Goal: Check status: Check status

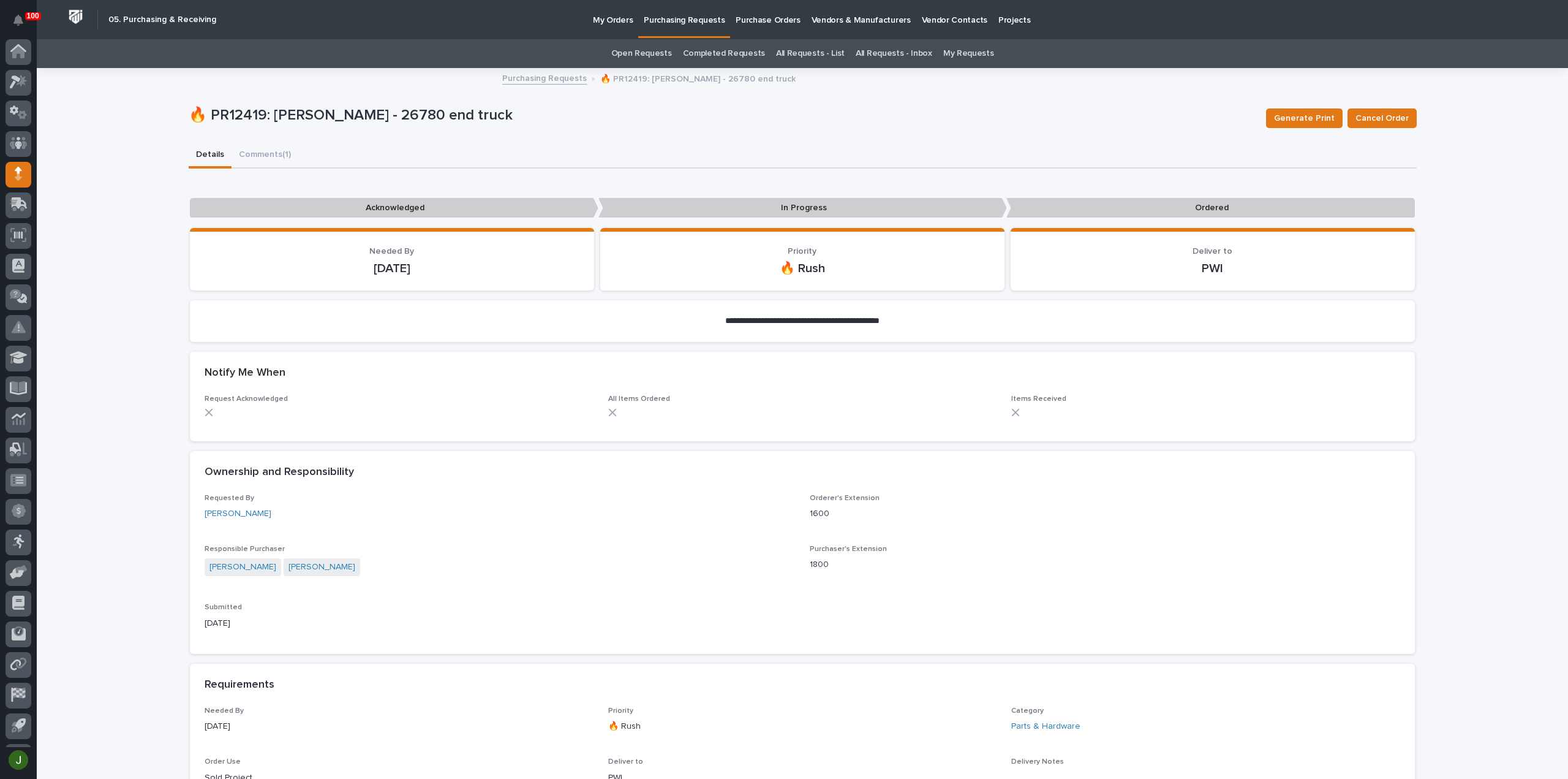
scroll to position [27, 0]
click at [19, 58] on icon at bounding box center [18, 54] width 17 height 14
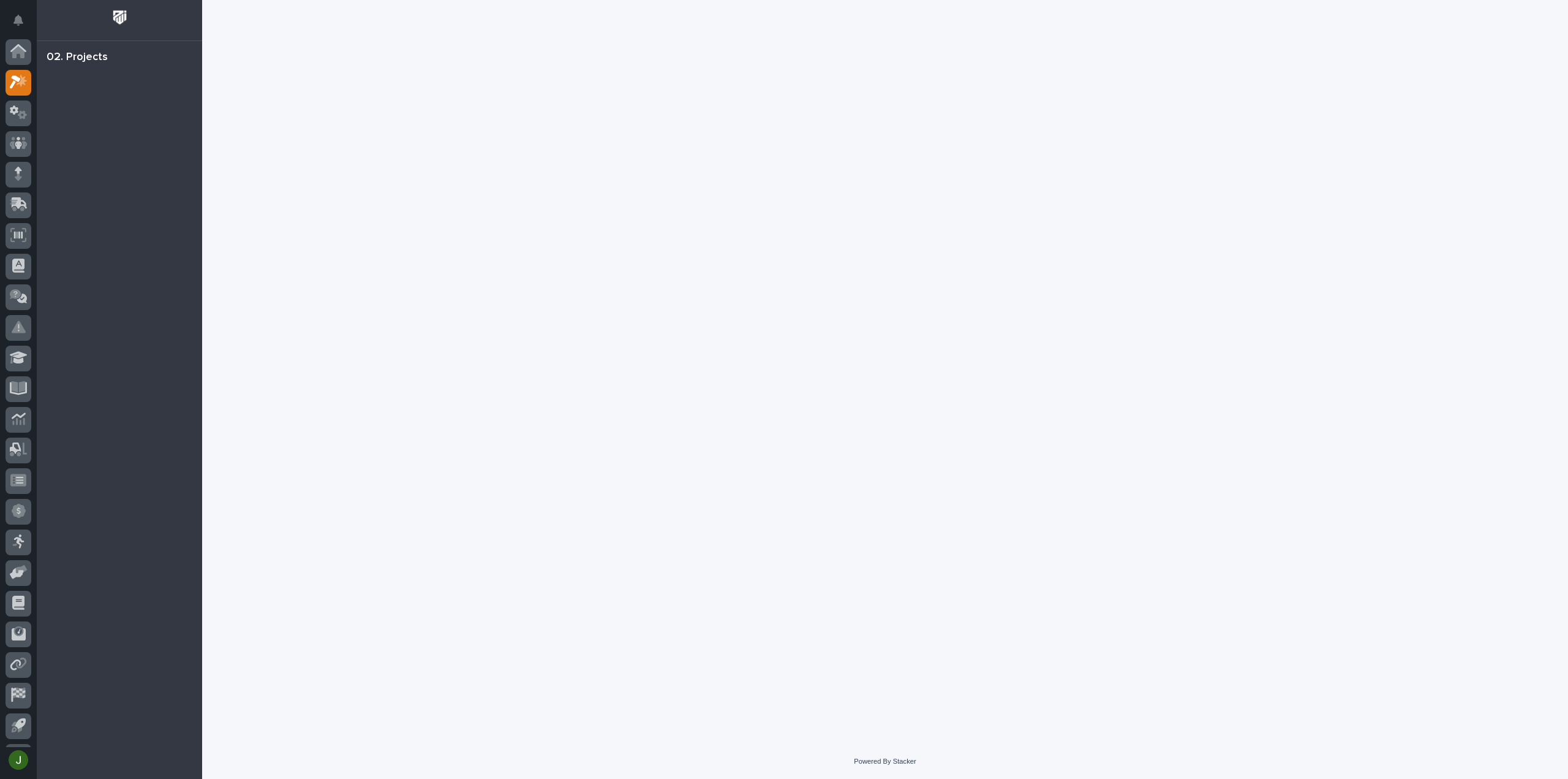
scroll to position [27, 0]
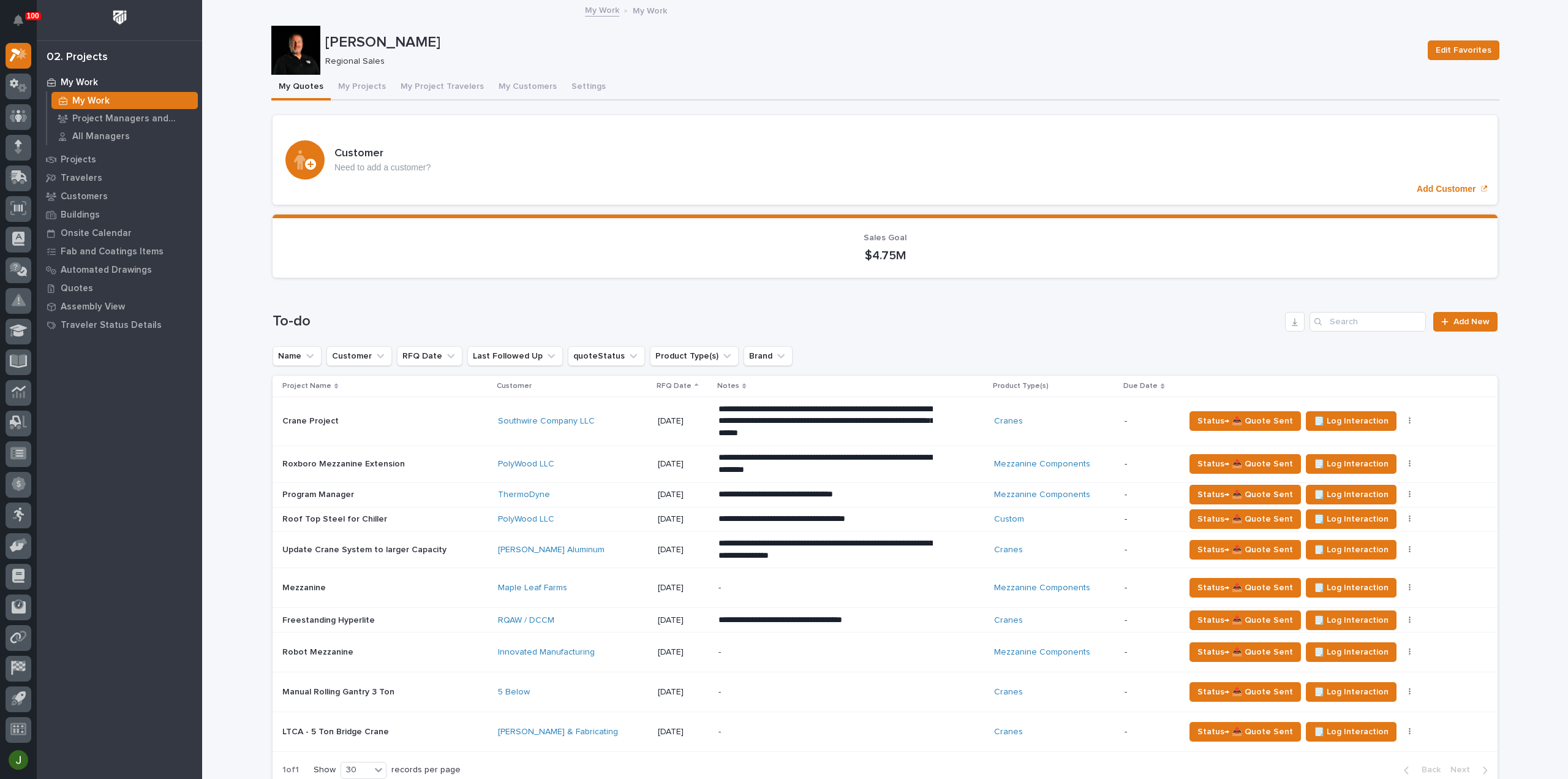
click at [457, 84] on button "My Project Travelers" at bounding box center [442, 88] width 98 height 26
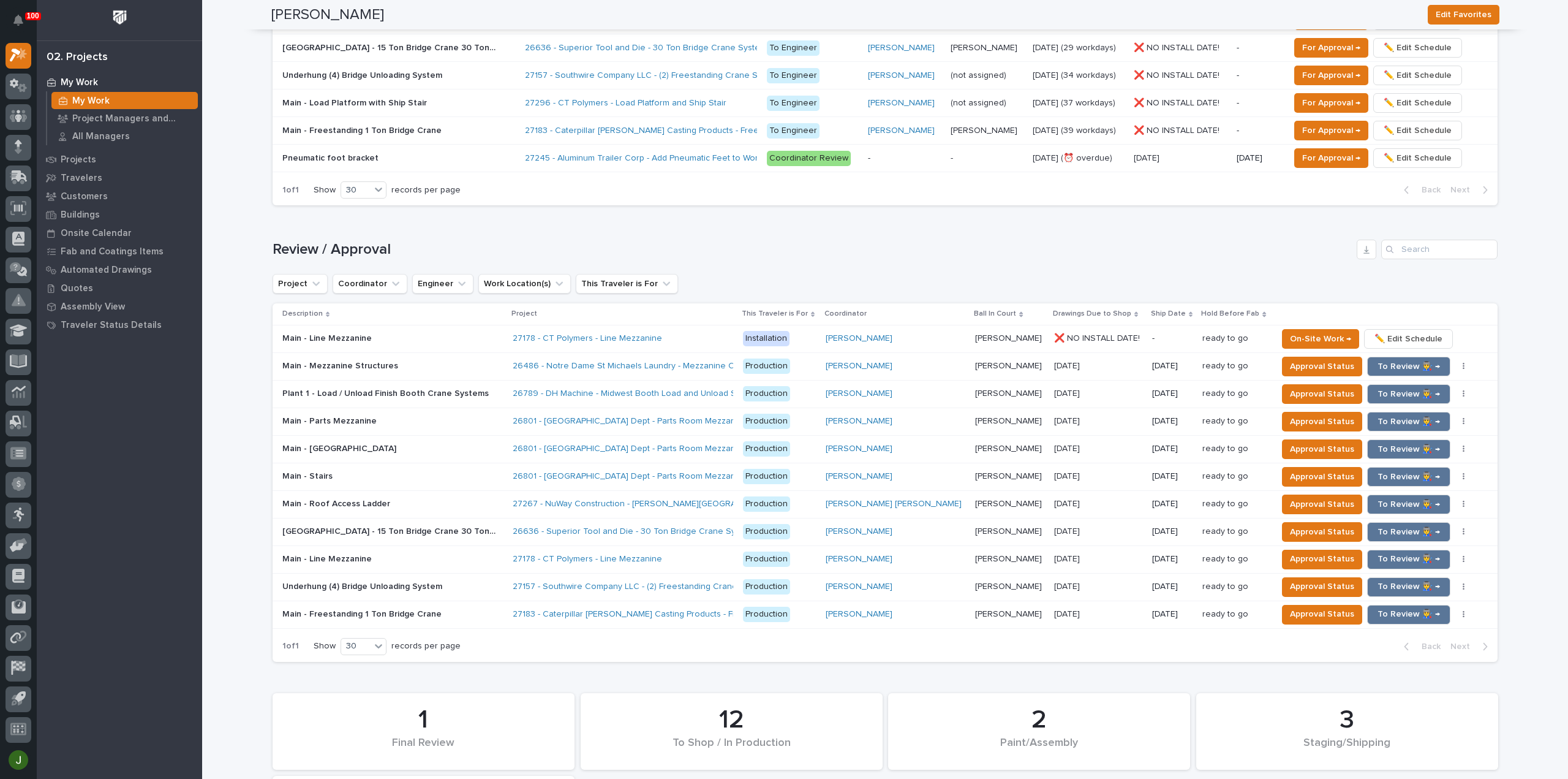
scroll to position [897, 0]
click at [1292, 390] on span "Approval Status" at bounding box center [1322, 394] width 64 height 15
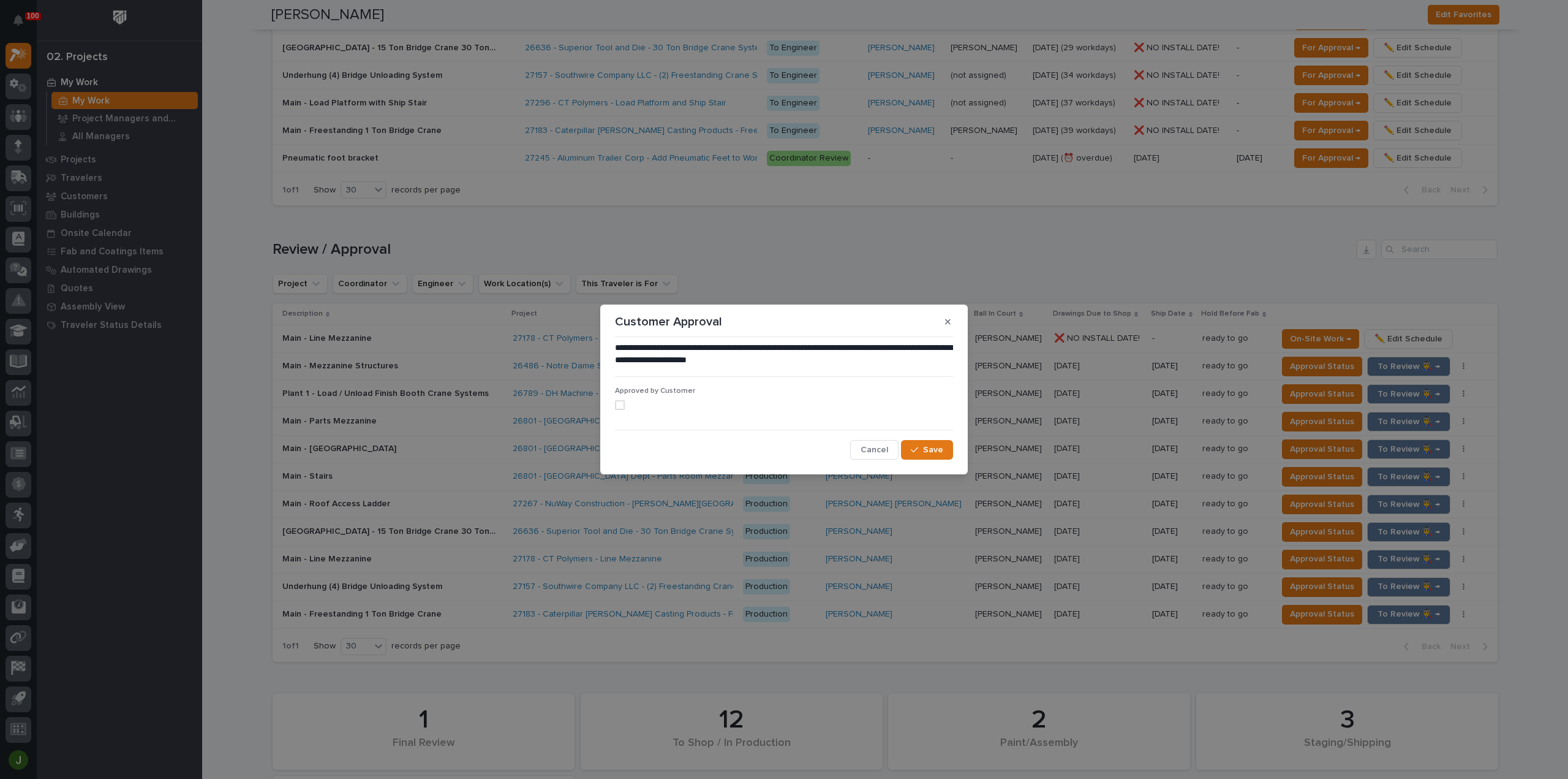
click at [621, 406] on span at bounding box center [620, 405] width 10 height 10
click at [932, 451] on span "Save" at bounding box center [933, 449] width 20 height 11
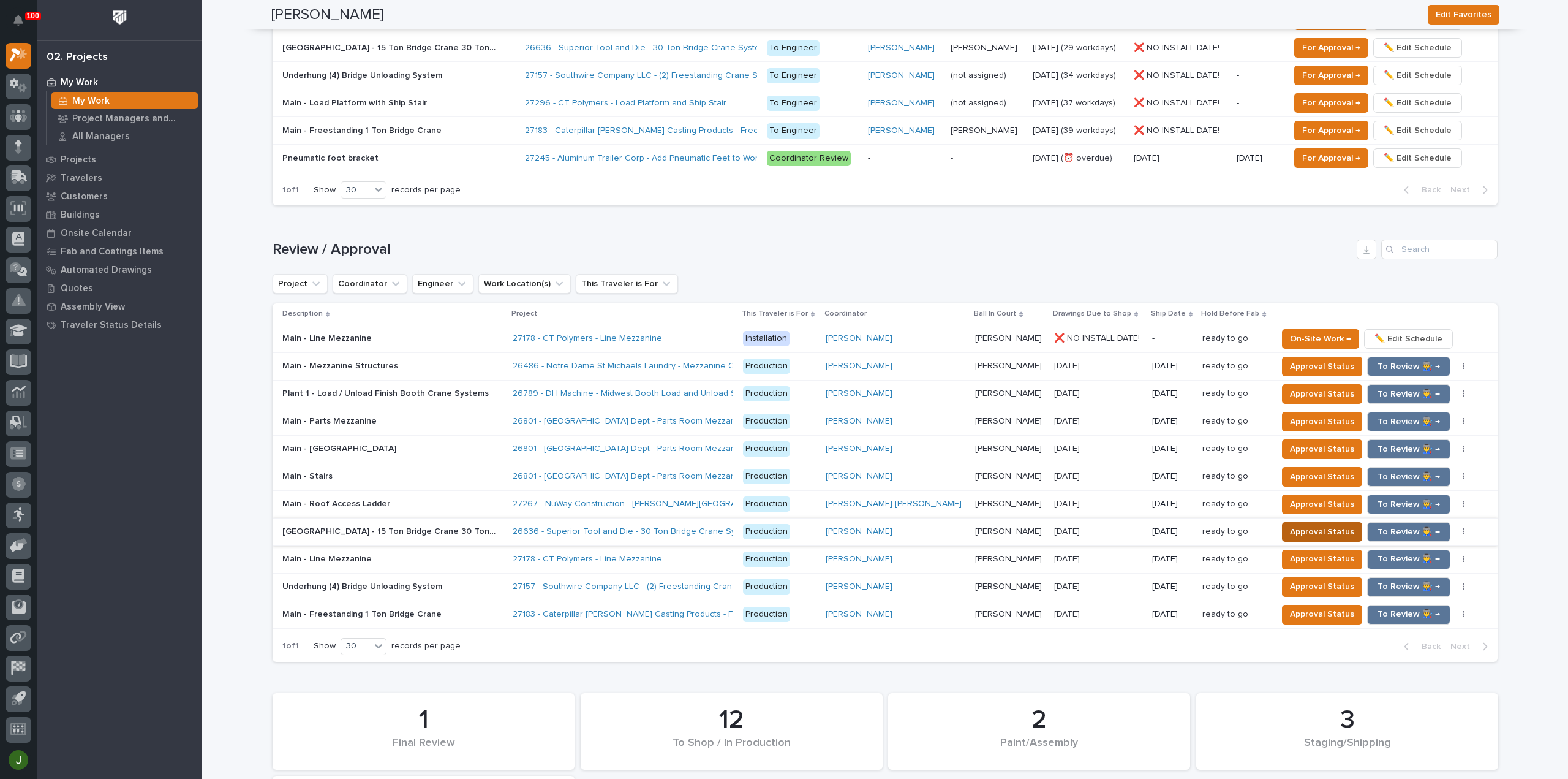
click at [1291, 526] on span "Approval Status" at bounding box center [1322, 532] width 64 height 15
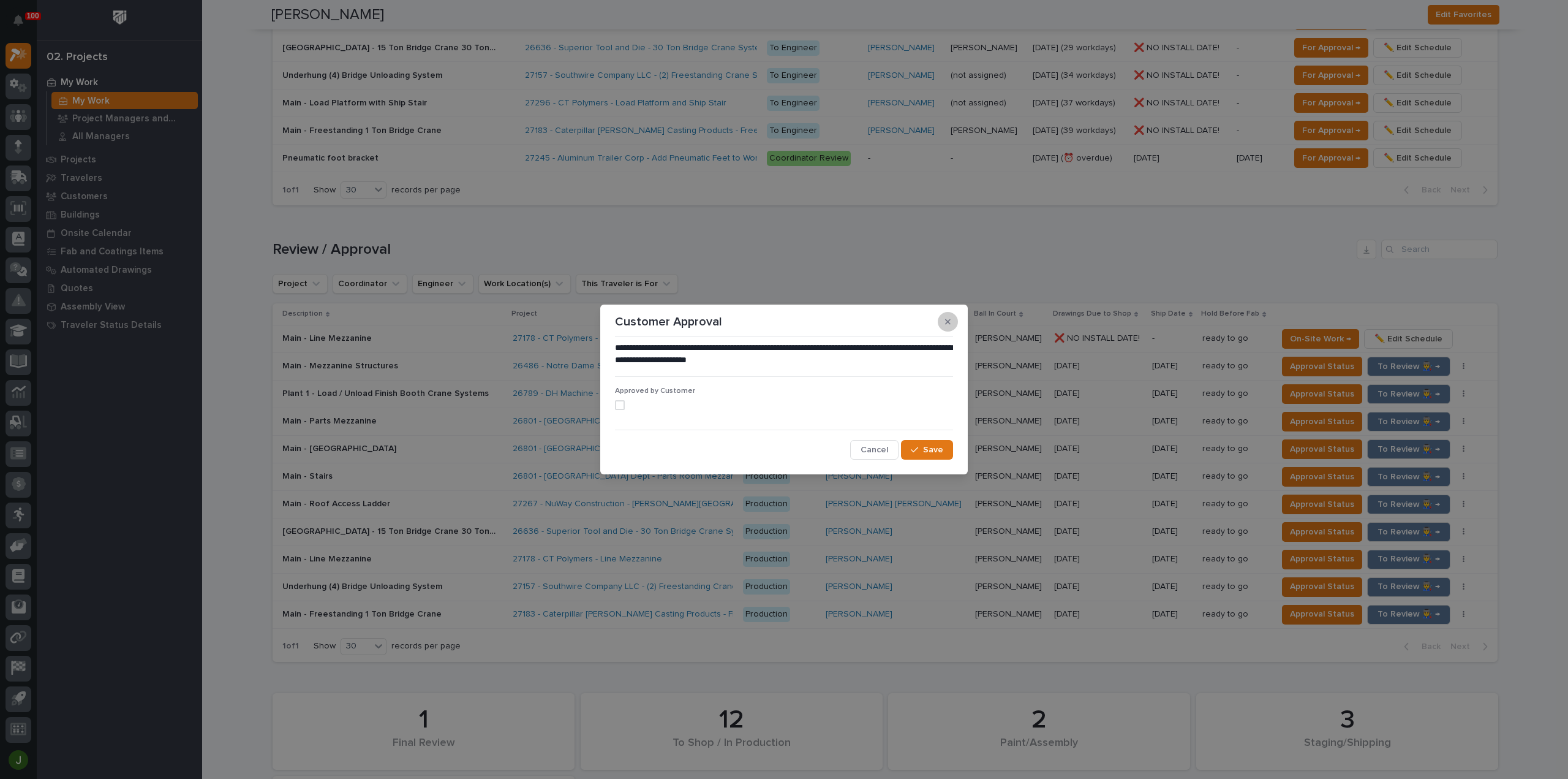
click at [950, 320] on icon "button" at bounding box center [948, 321] width 5 height 8
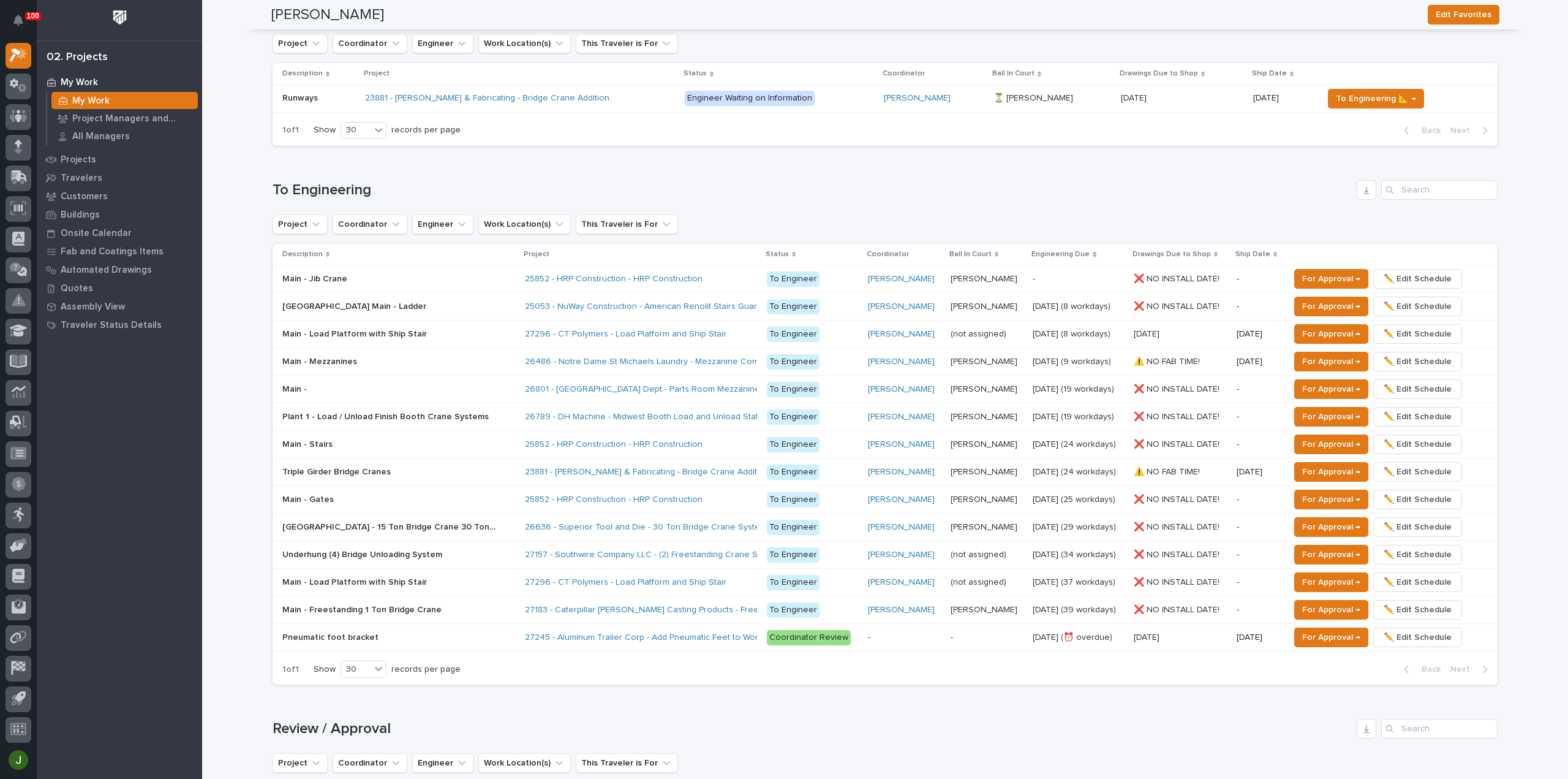
scroll to position [490, 0]
